Goal: Find specific page/section: Find specific page/section

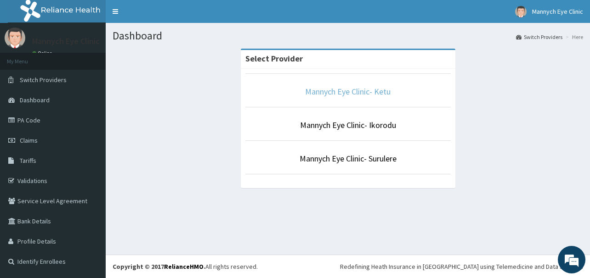
click at [352, 92] on link "Mannych Eye Clinic- Ketu" at bounding box center [347, 91] width 85 height 11
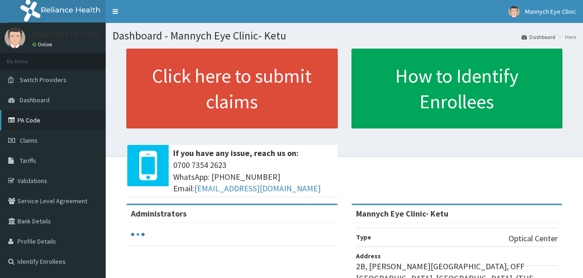
click at [34, 120] on link "PA Code" at bounding box center [53, 120] width 106 height 20
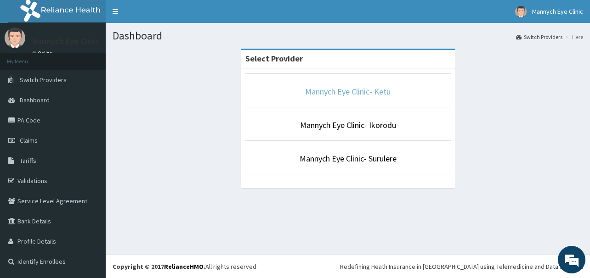
click at [360, 94] on link "Mannych Eye Clinic- Ketu" at bounding box center [347, 91] width 85 height 11
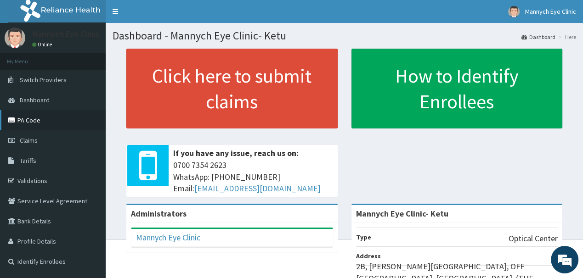
click at [37, 117] on link "PA Code" at bounding box center [53, 120] width 106 height 20
